Goal: Transaction & Acquisition: Purchase product/service

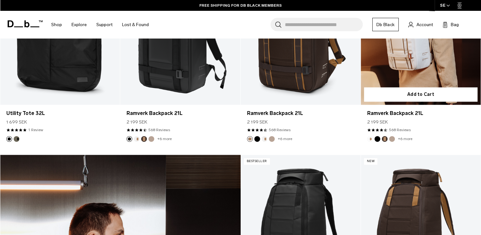
scroll to position [859, 0]
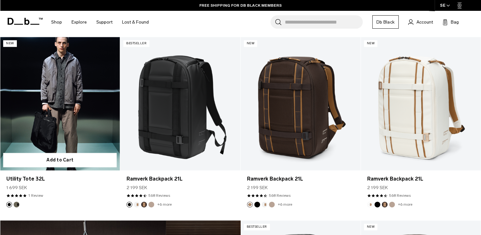
click at [87, 147] on link "Utility Tote 32L" at bounding box center [60, 103] width 120 height 133
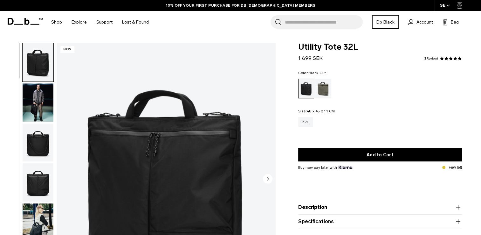
click at [43, 179] on img "button" at bounding box center [38, 182] width 31 height 38
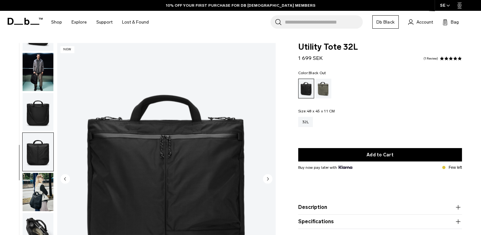
scroll to position [46, 0]
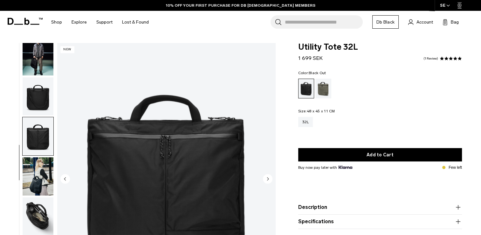
click at [36, 189] on img "button" at bounding box center [38, 176] width 31 height 38
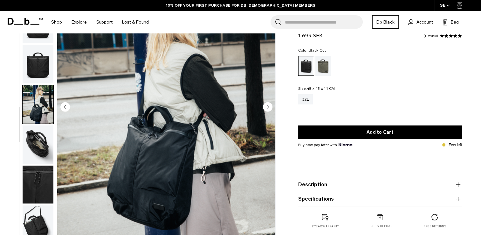
scroll to position [127, 0]
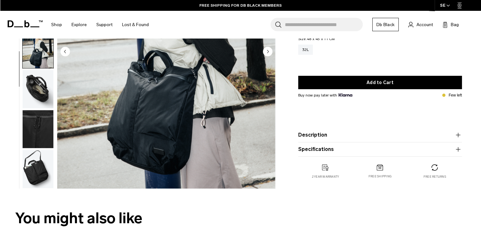
click at [56, 169] on div "05 / 08 New" at bounding box center [139, 54] width 279 height 276
click at [49, 169] on img "button" at bounding box center [38, 169] width 31 height 38
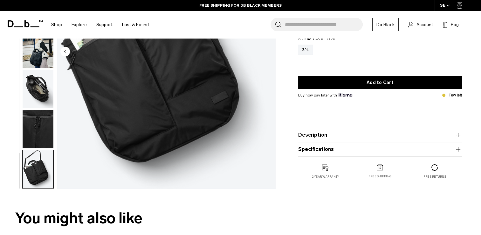
scroll to position [32, 0]
